Goal: Transaction & Acquisition: Purchase product/service

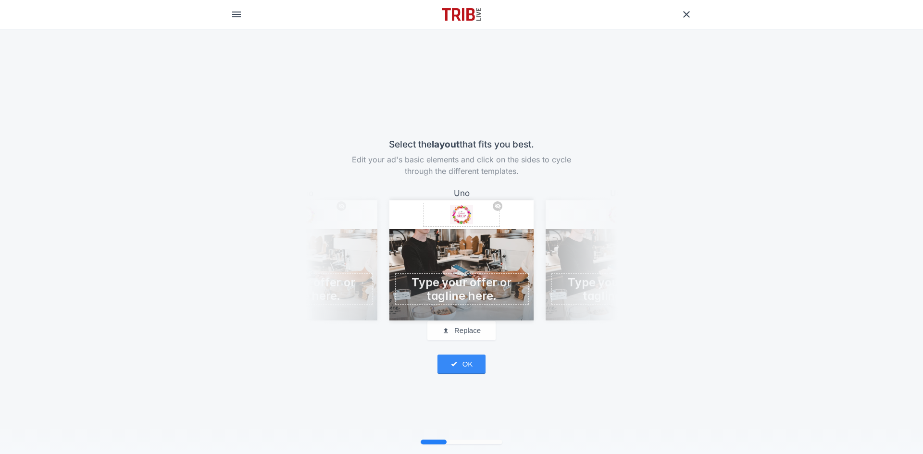
click at [474, 297] on span at bounding box center [461, 289] width 130 height 26
click at [469, 279] on span at bounding box center [461, 289] width 130 height 26
click at [469, 285] on span at bounding box center [461, 289] width 130 height 26
paste span
drag, startPoint x: 405, startPoint y: 267, endPoint x: 507, endPoint y: 265, distance: 101.9
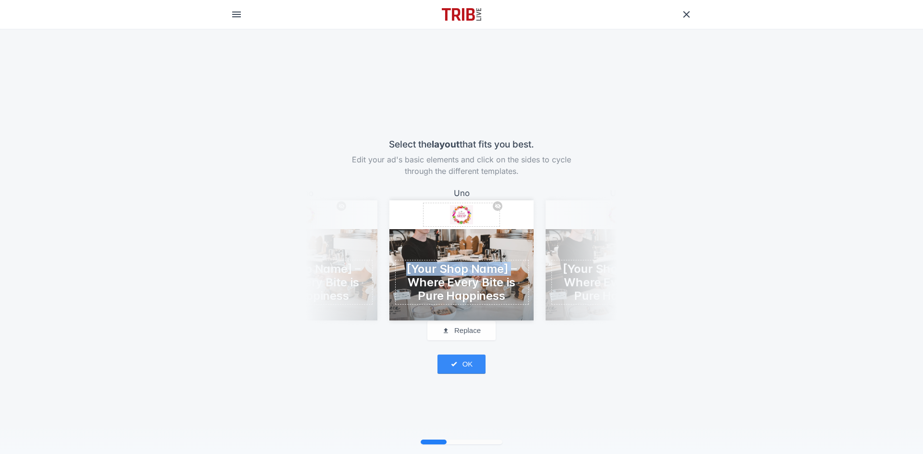
click at [507, 265] on span "[Your Shop Name] – Where Every Bite is Pure Happiness" at bounding box center [461, 282] width 111 height 40
drag, startPoint x: 396, startPoint y: 267, endPoint x: 521, endPoint y: 264, distance: 125.5
click at [521, 264] on div "New Sweets Company – Where Every Bite is Pure Happiness" at bounding box center [461, 287] width 144 height 68
click at [608, 374] on div "OK press Enter" at bounding box center [462, 357] width 308 height 34
click at [470, 369] on button "OK" at bounding box center [461, 364] width 48 height 19
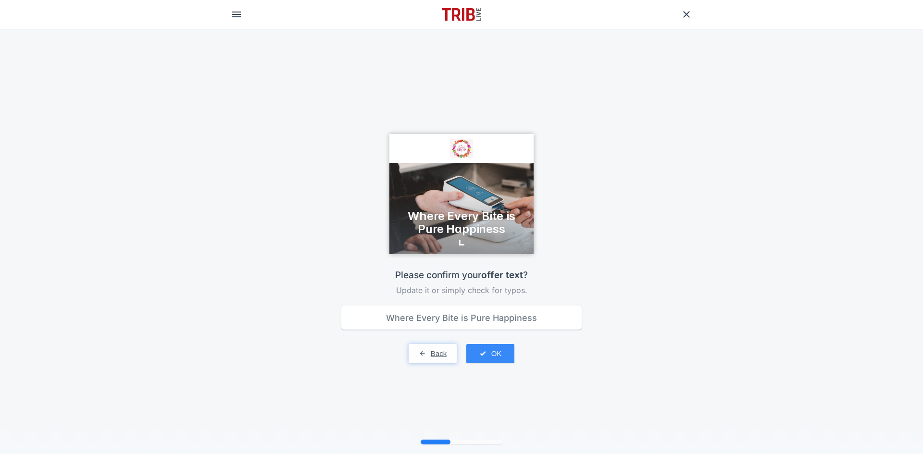
click at [441, 358] on button "Back" at bounding box center [432, 353] width 48 height 19
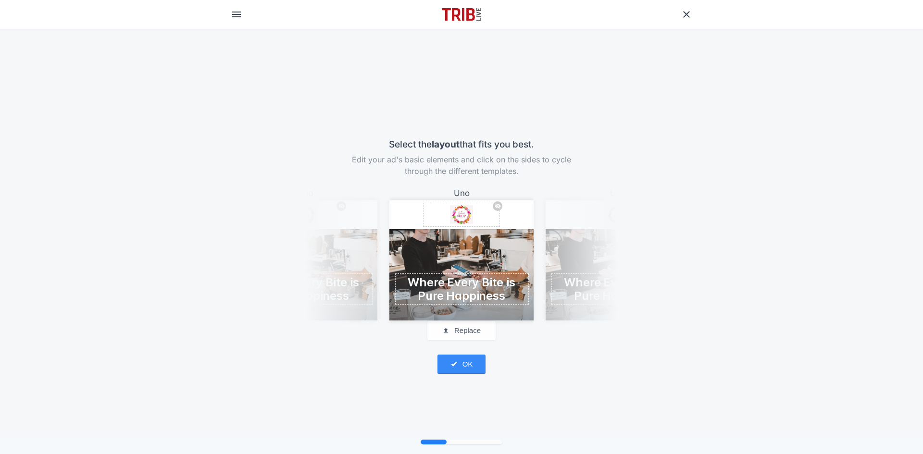
click at [487, 255] on div at bounding box center [461, 274] width 144 height 91
click at [472, 331] on button "Replace" at bounding box center [461, 330] width 68 height 19
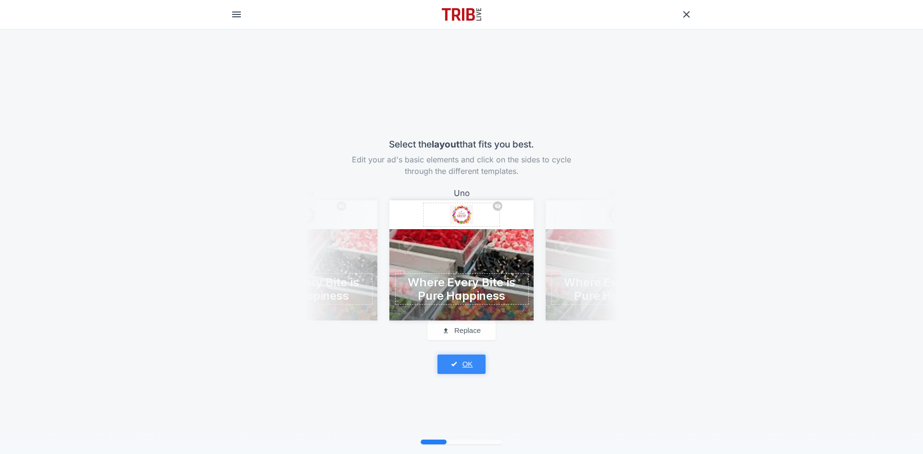
click at [462, 365] on button "OK" at bounding box center [461, 364] width 48 height 19
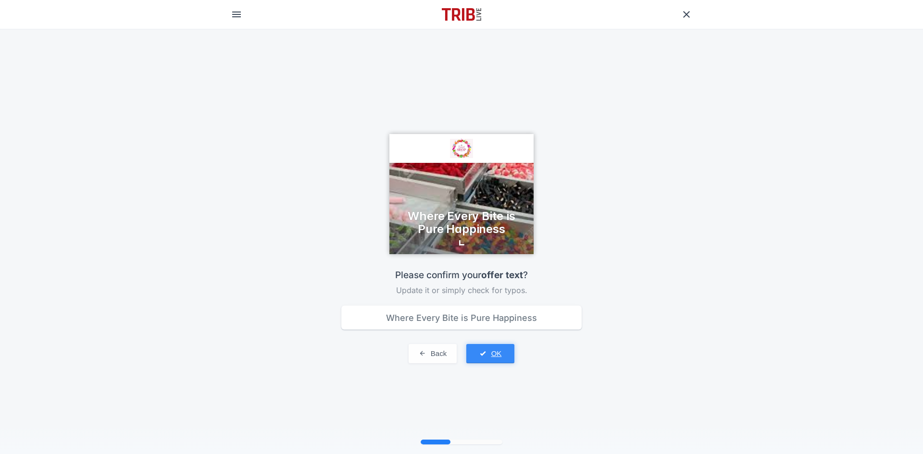
click at [489, 354] on button "OK" at bounding box center [490, 353] width 48 height 19
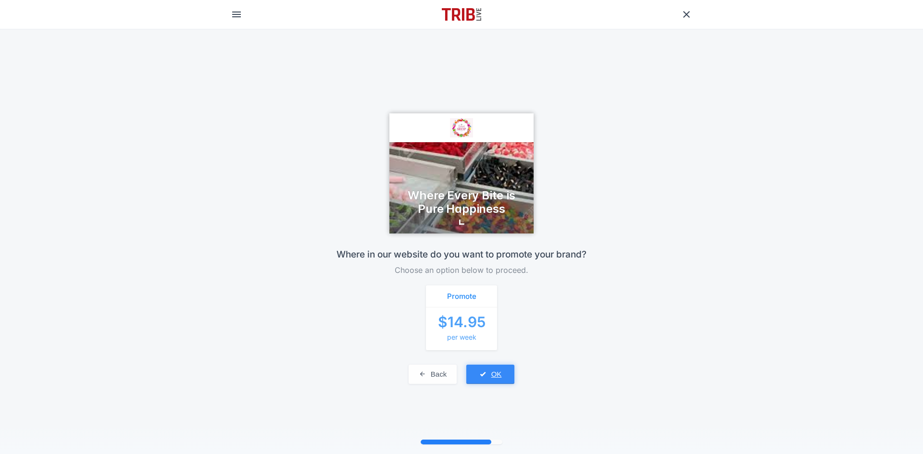
click at [492, 371] on button "OK" at bounding box center [490, 374] width 48 height 19
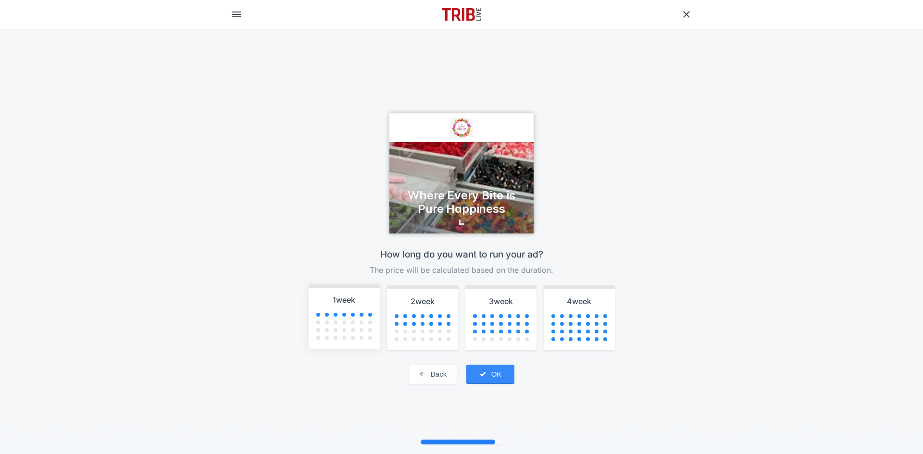
click at [353, 326] on div at bounding box center [344, 330] width 71 height 8
click at [499, 379] on button "OK" at bounding box center [490, 374] width 48 height 19
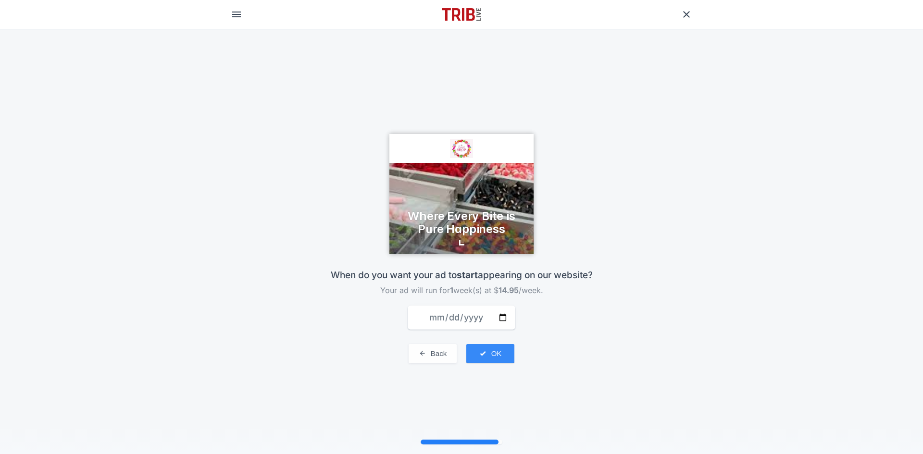
click at [500, 318] on input "date" at bounding box center [462, 318] width 108 height 24
type input "[DATE]"
click at [502, 317] on input "[DATE]" at bounding box center [462, 318] width 108 height 24
click at [565, 320] on div "When do you want your ad to start appearing on our website? Your ad will run fo…" at bounding box center [462, 316] width 308 height 124
click at [496, 323] on input "[DATE]" at bounding box center [462, 318] width 108 height 24
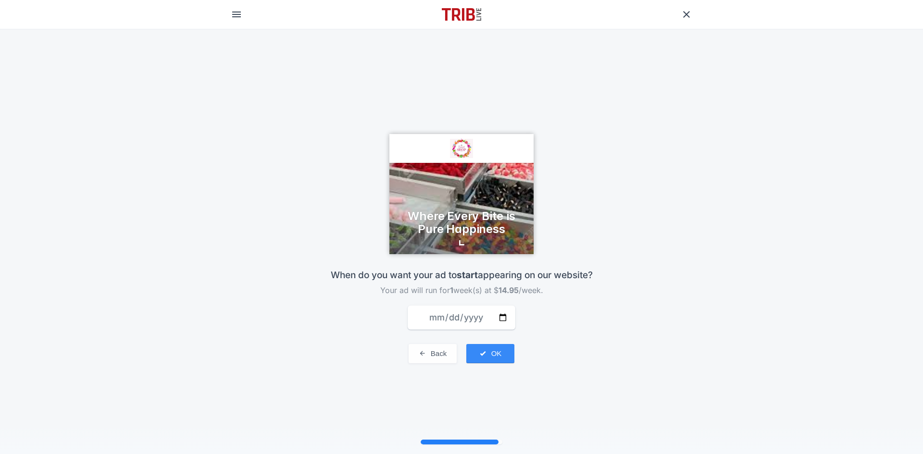
click at [496, 323] on input "[DATE]" at bounding box center [462, 318] width 108 height 24
click at [593, 333] on div "Back OK press Enter" at bounding box center [462, 347] width 308 height 34
click at [479, 354] on span "submit" at bounding box center [482, 353] width 7 height 8
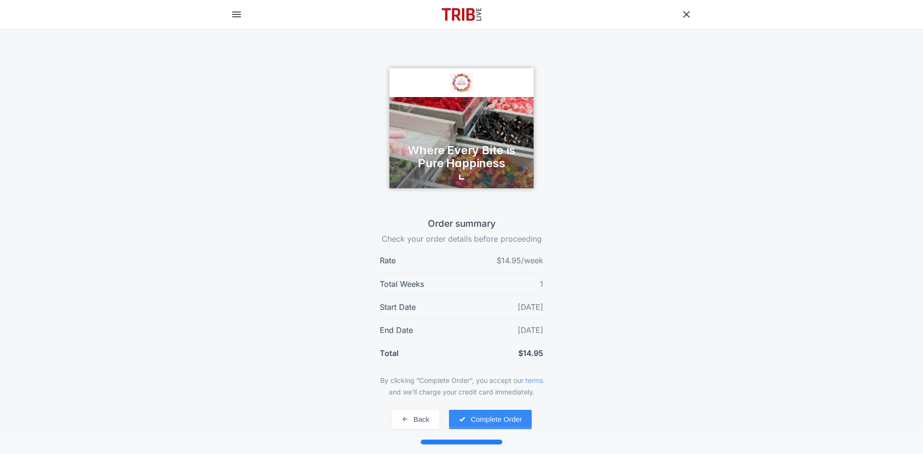
scroll to position [29, 0]
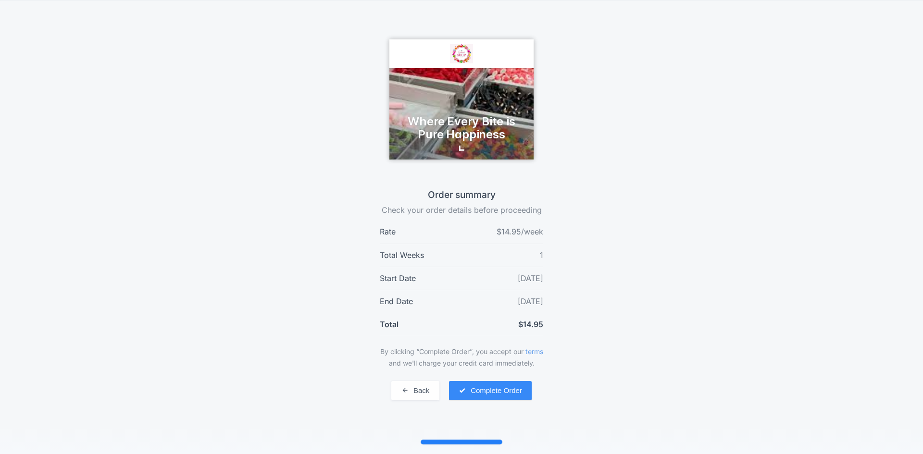
click at [714, 408] on div "Where Every Bite is Pure Happiness Reveal details Close [STREET_ADDRESS][GEOGRA…" at bounding box center [461, 227] width 923 height 454
click at [504, 394] on button "Complete Order" at bounding box center [490, 390] width 83 height 19
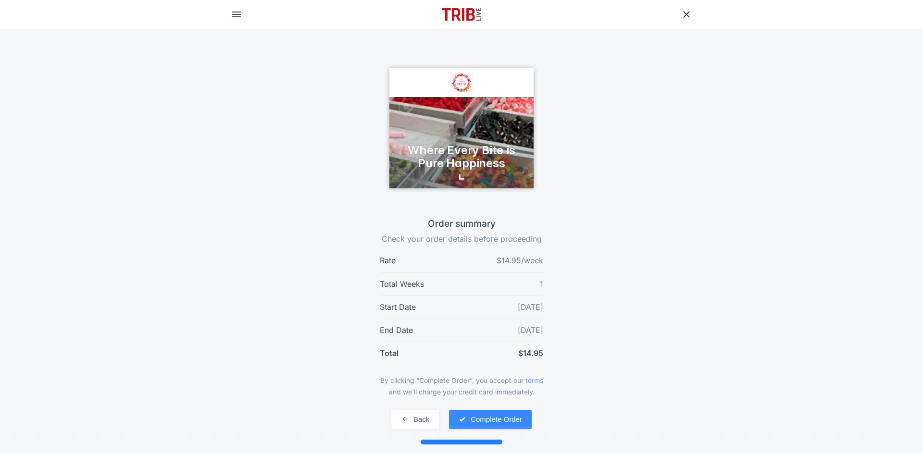
scroll to position [29, 0]
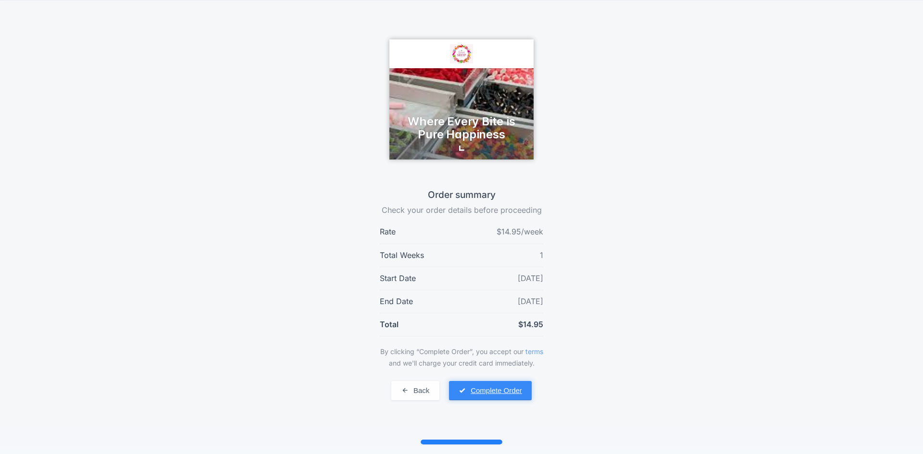
click at [505, 400] on button "Complete Order" at bounding box center [490, 390] width 83 height 19
